Goal: Task Accomplishment & Management: Manage account settings

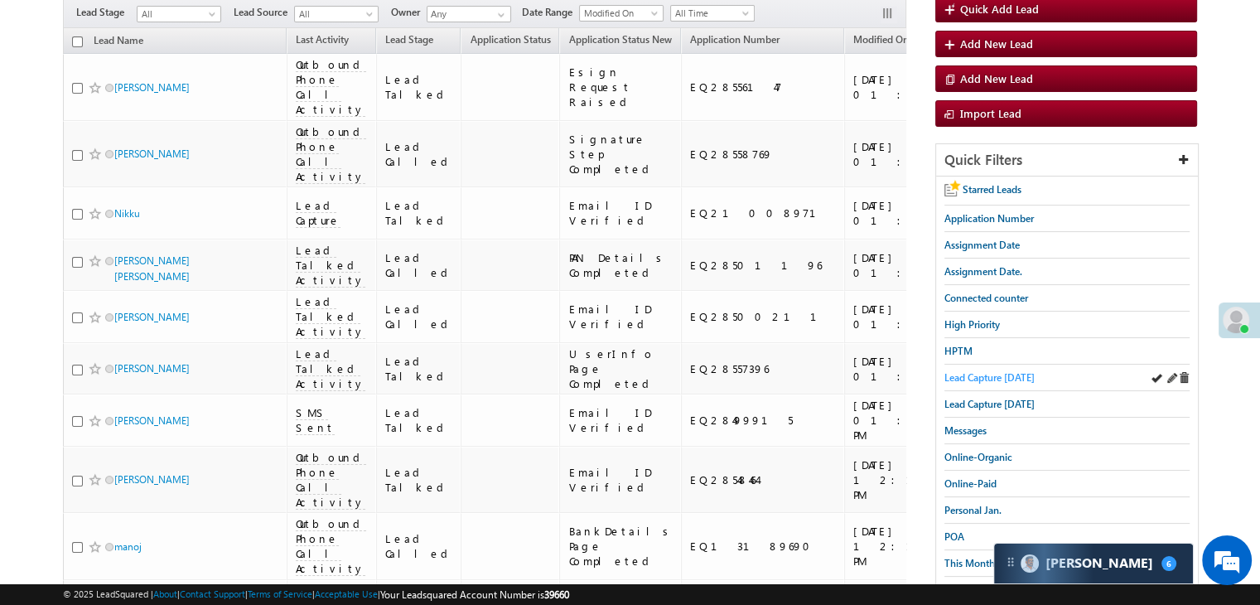
click at [951, 376] on span "Lead Capture [DATE]" at bounding box center [989, 377] width 90 height 12
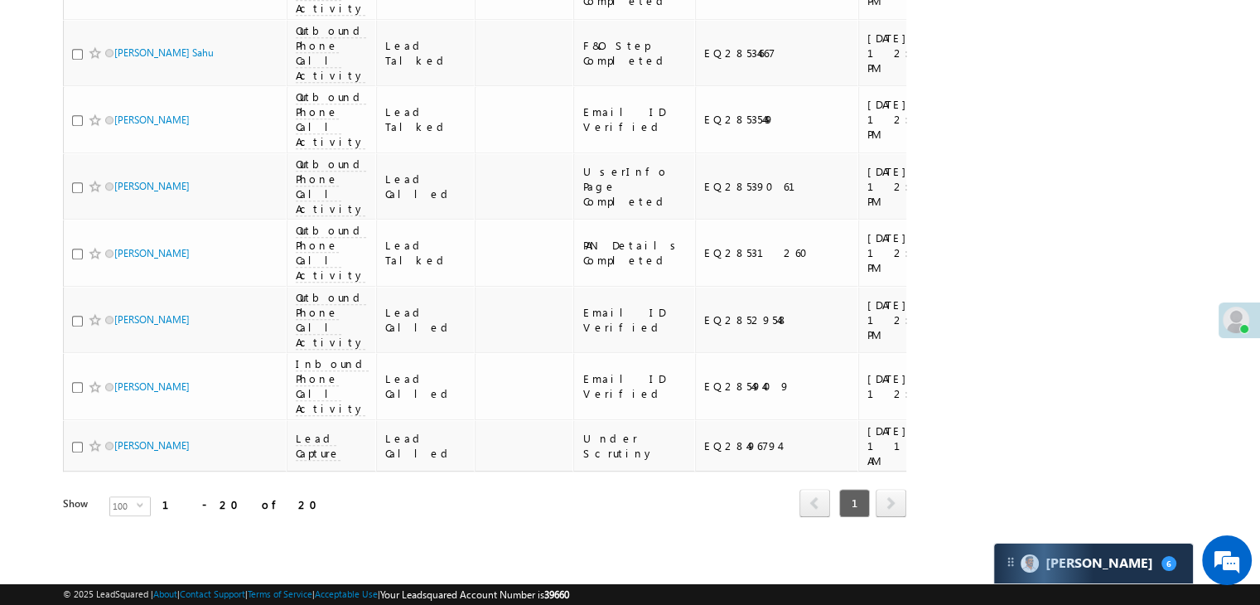
scroll to position [985, 0]
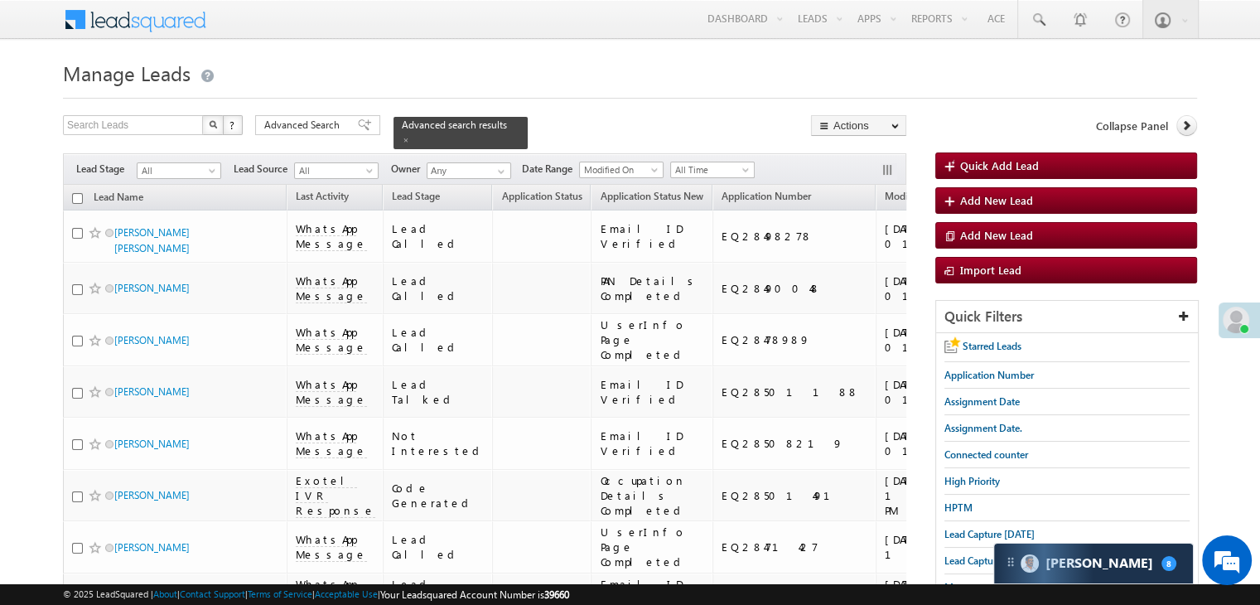
scroll to position [83, 0]
